Goal: Task Accomplishment & Management: Manage account settings

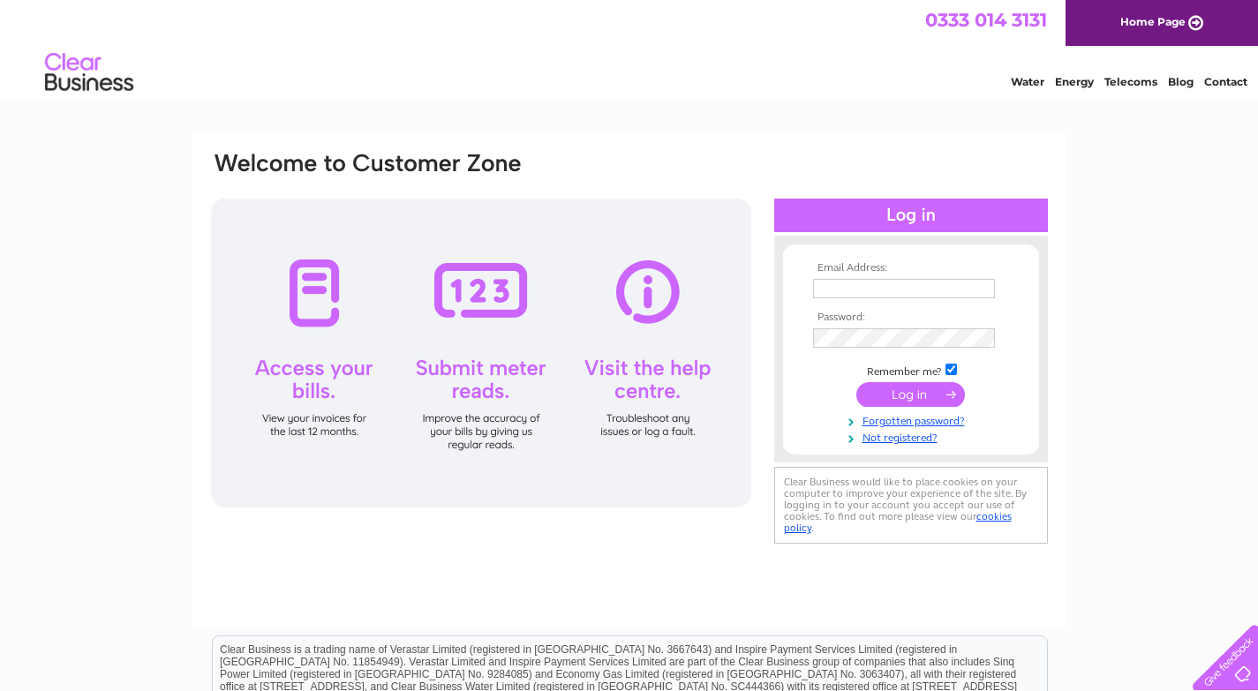
type input "[EMAIL_ADDRESS][DOMAIN_NAME]"
click at [900, 396] on input "submit" at bounding box center [910, 394] width 109 height 25
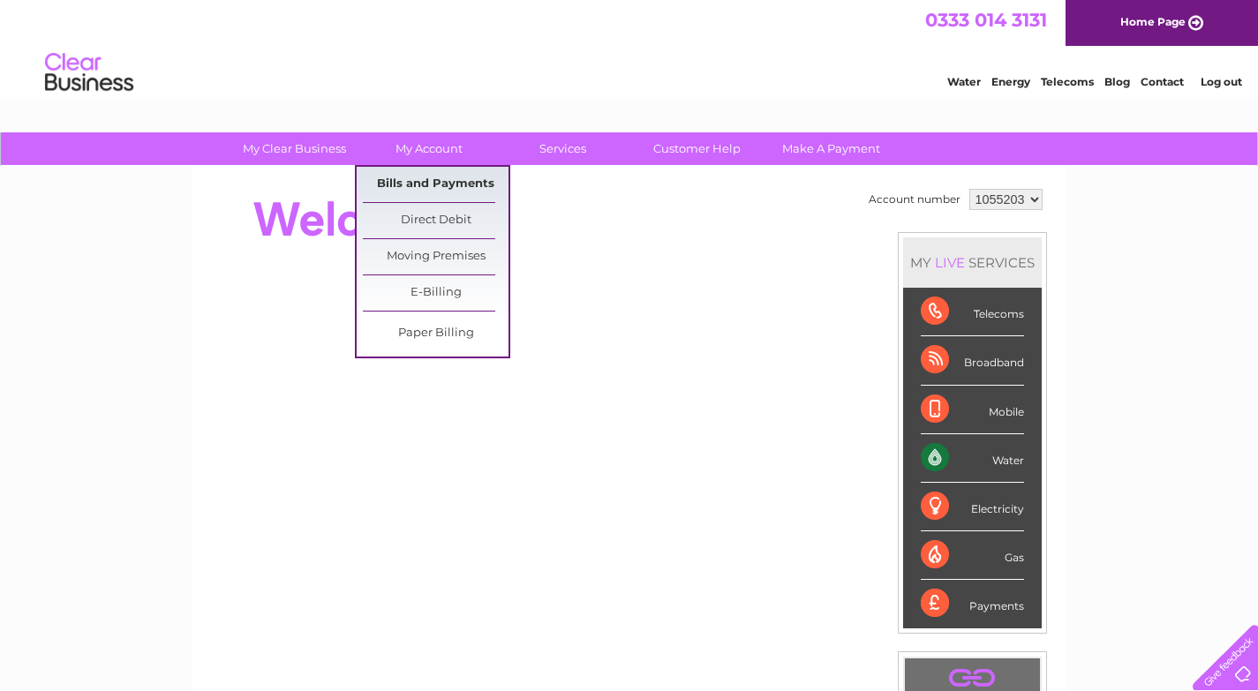
click at [437, 185] on link "Bills and Payments" at bounding box center [436, 184] width 146 height 35
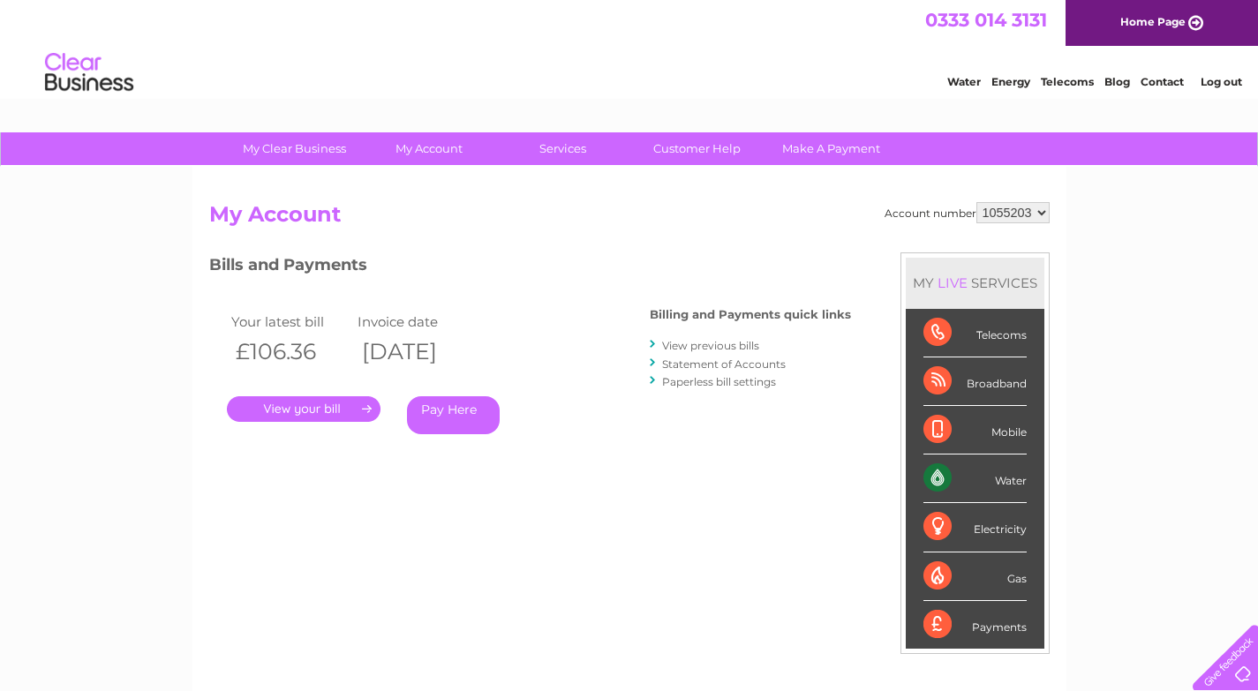
click at [304, 413] on link "." at bounding box center [304, 409] width 154 height 26
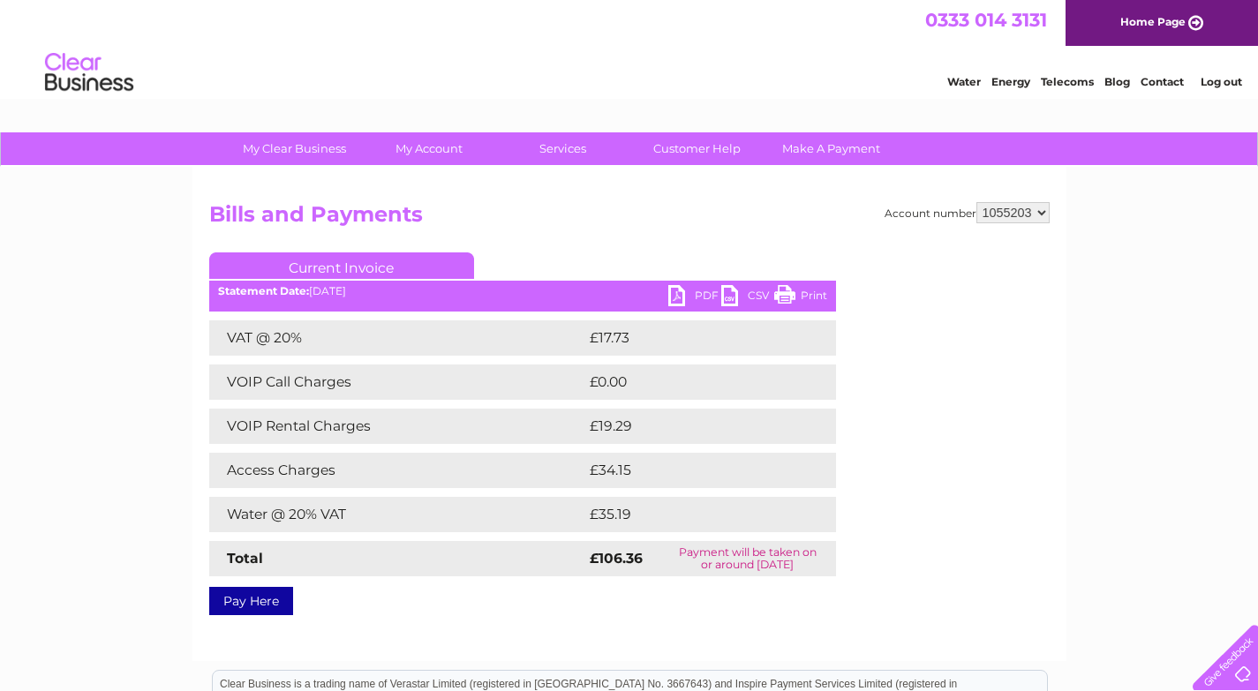
click at [253, 605] on link "Pay Here" at bounding box center [251, 601] width 84 height 28
click at [707, 303] on link "PDF" at bounding box center [694, 298] width 53 height 26
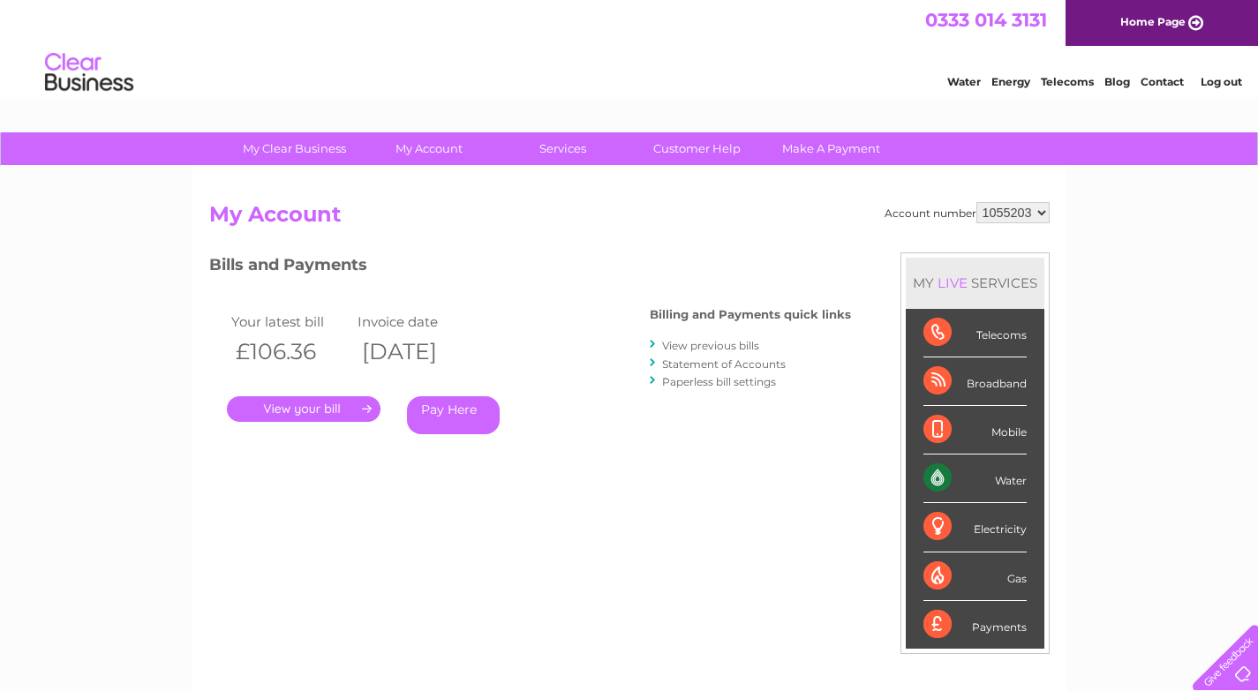
click at [316, 411] on link "." at bounding box center [304, 409] width 154 height 26
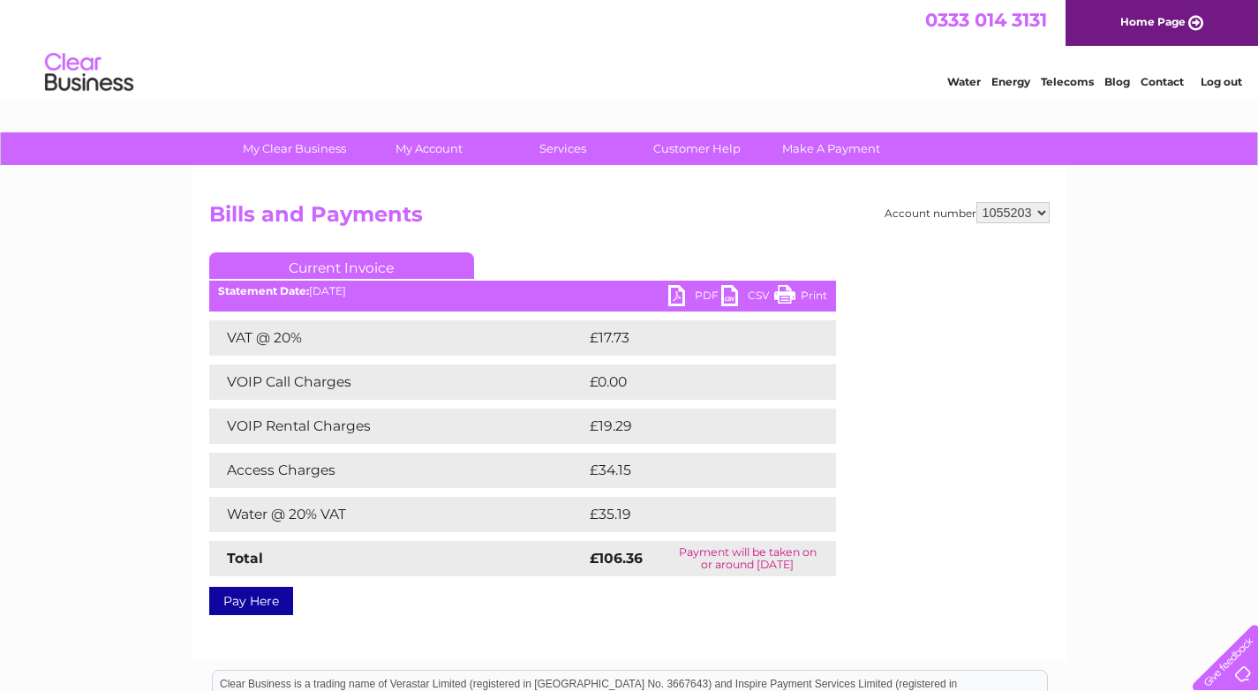
click at [696, 298] on link "PDF" at bounding box center [694, 298] width 53 height 26
